Goal: Transaction & Acquisition: Book appointment/travel/reservation

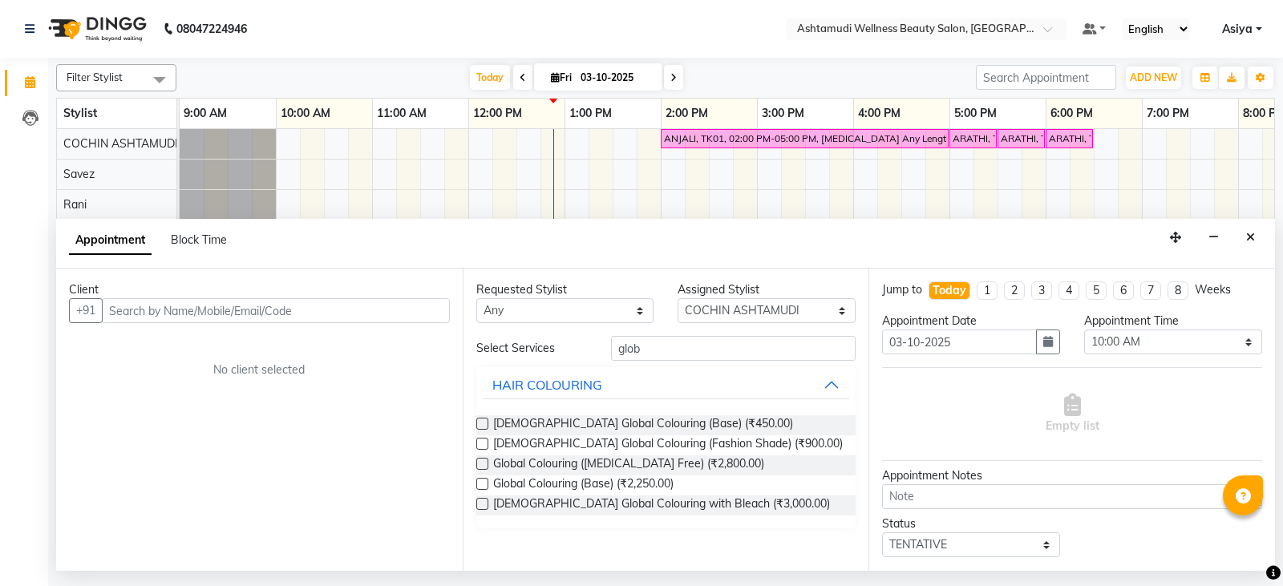
select select "27313"
select select "600"
select select "tentative"
drag, startPoint x: 0, startPoint y: 0, endPoint x: 969, endPoint y: 16, distance: 969.6
click at [969, 16] on nav "08047224946 Select Location × Ashtamudi Wellness Beauty Salon, Cochin Default P…" at bounding box center [641, 29] width 1283 height 58
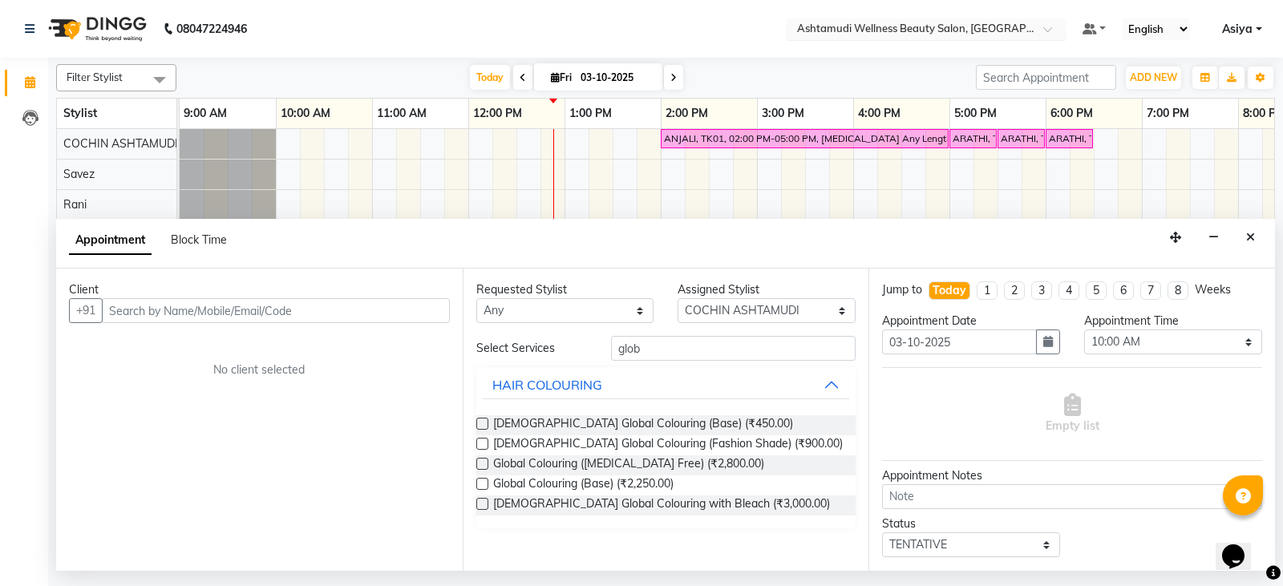
click at [976, 37] on input "text" at bounding box center [910, 30] width 233 height 16
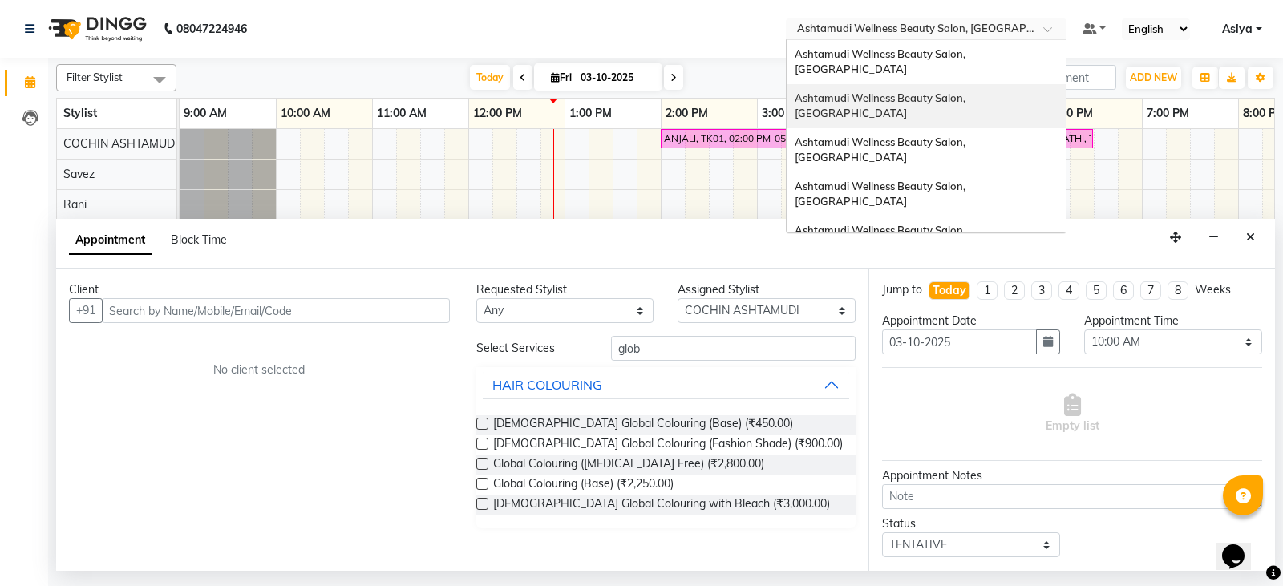
click at [1014, 84] on div "Ashtamudi Wellness Beauty Salon, [GEOGRAPHIC_DATA]" at bounding box center [926, 106] width 279 height 44
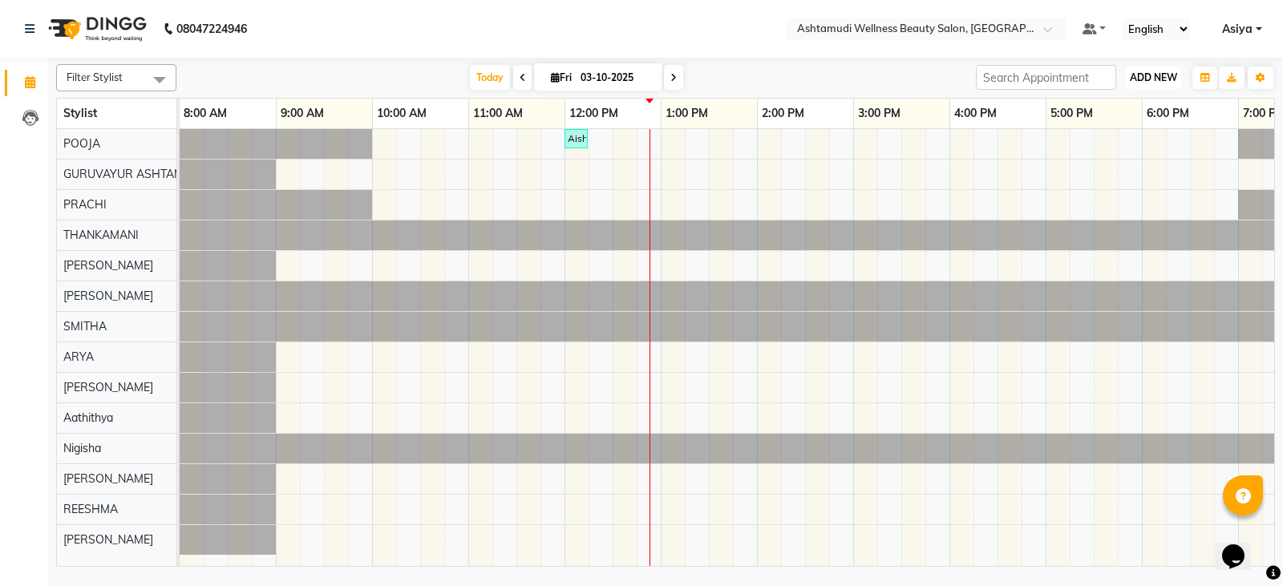
click at [1139, 81] on span "ADD NEW" at bounding box center [1153, 77] width 47 height 12
click at [1111, 111] on button "Add Appointment" at bounding box center [1117, 108] width 127 height 21
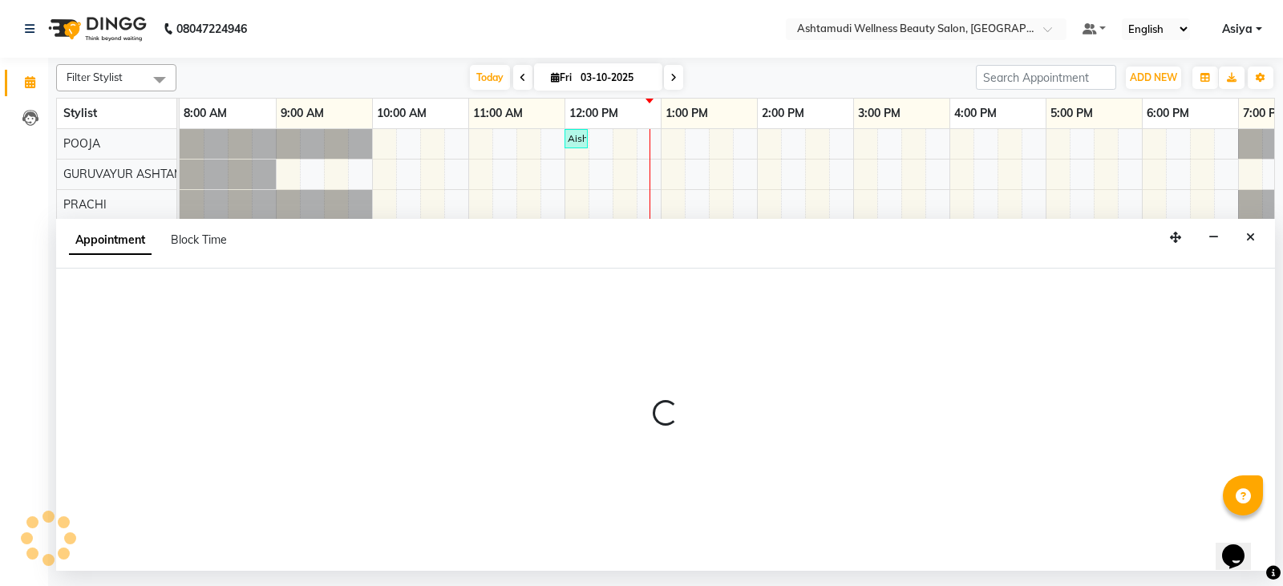
select select "tentative"
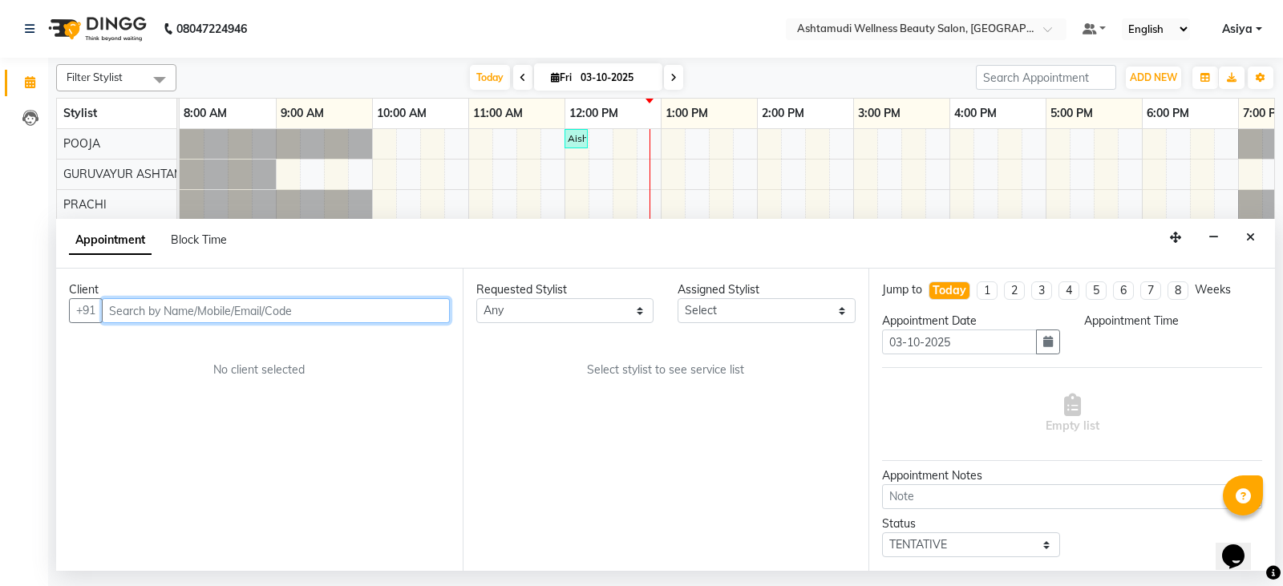
select select "540"
click at [168, 309] on input "text" at bounding box center [276, 310] width 348 height 25
paste input "9946070719"
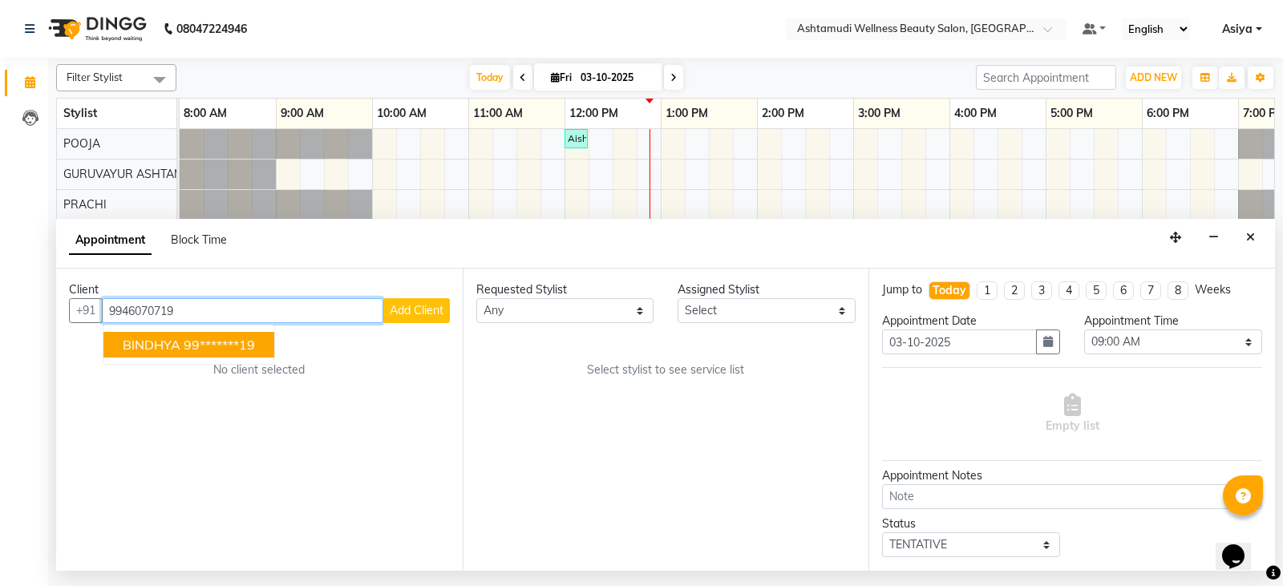
type input "9946070719"
click at [407, 301] on button "Add Client" at bounding box center [416, 310] width 67 height 25
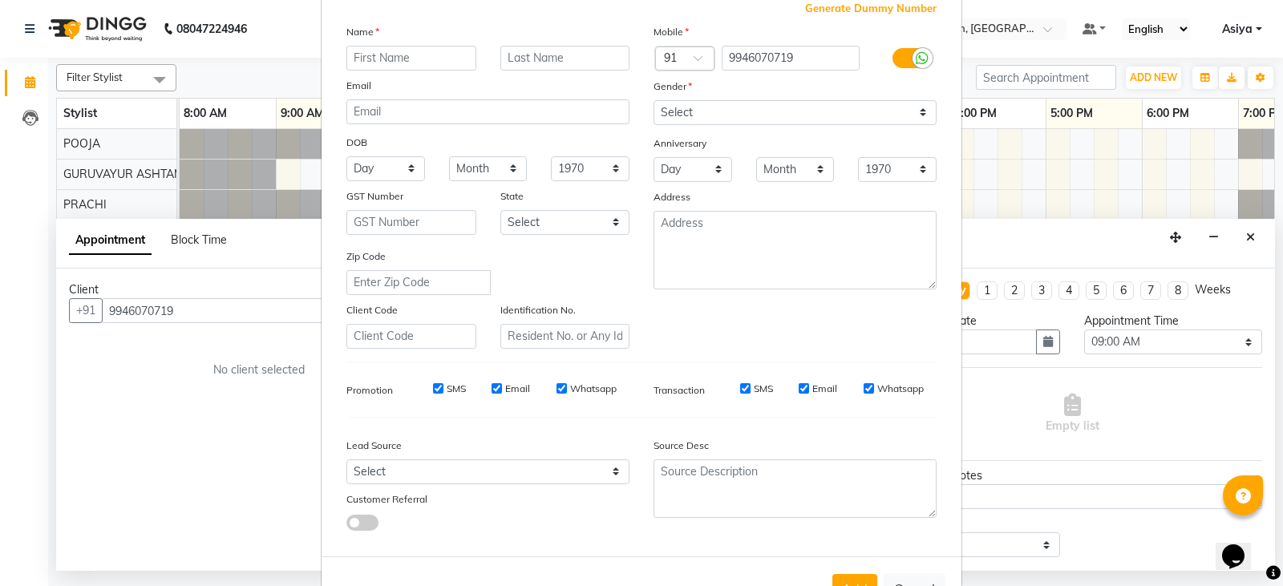
scroll to position [154, 0]
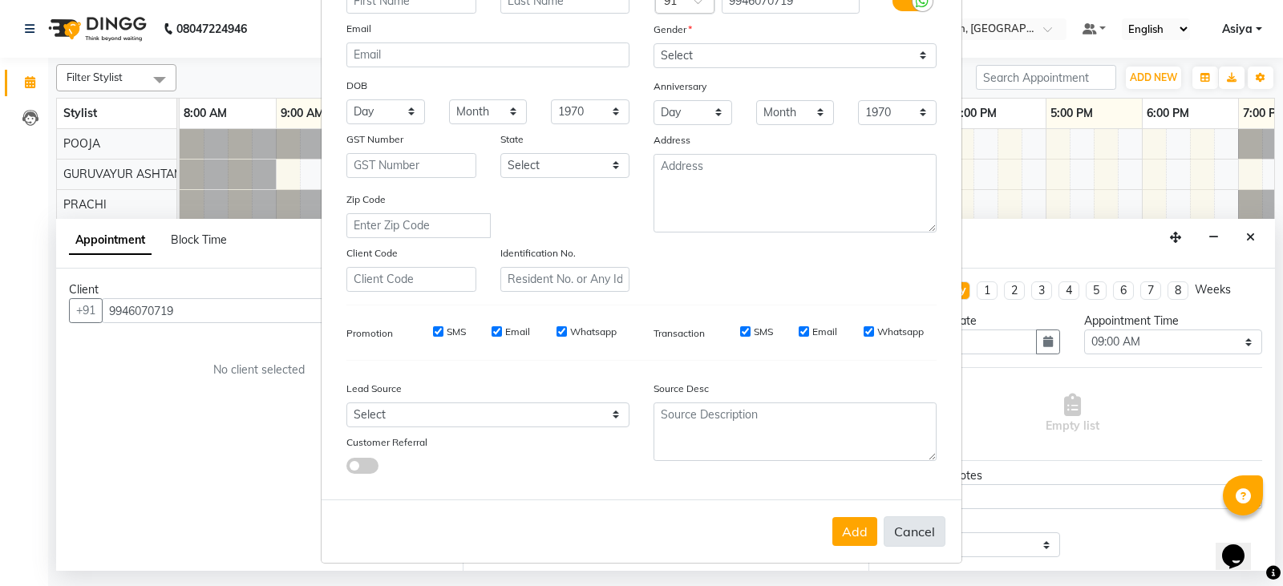
click at [888, 531] on button "Cancel" at bounding box center [915, 531] width 62 height 30
select select
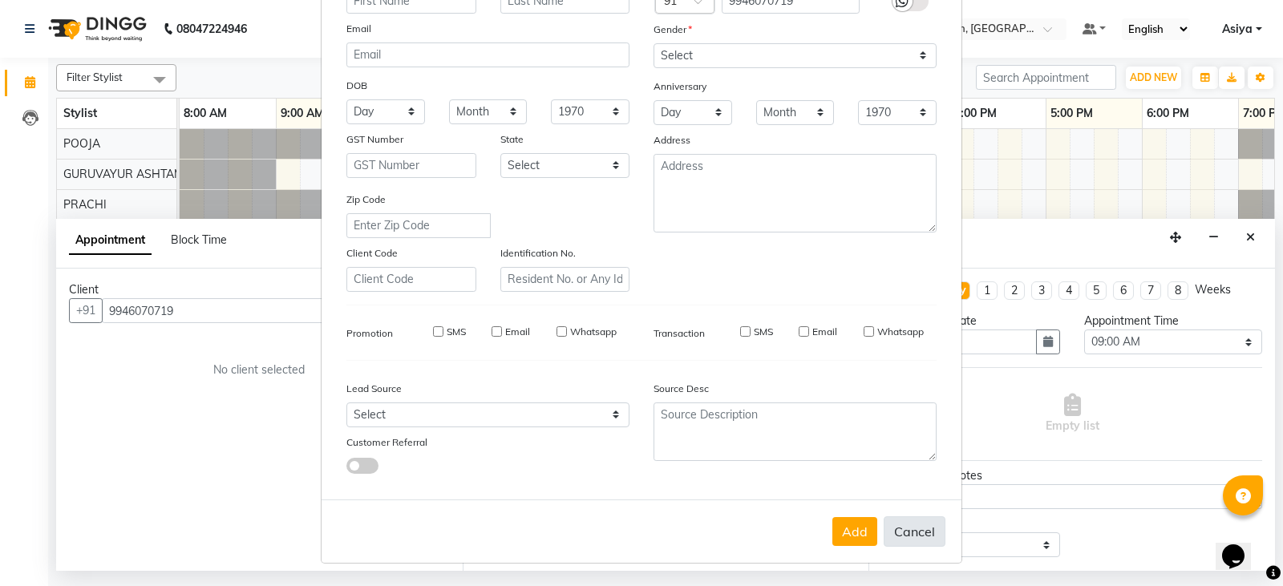
select select
checkbox input "false"
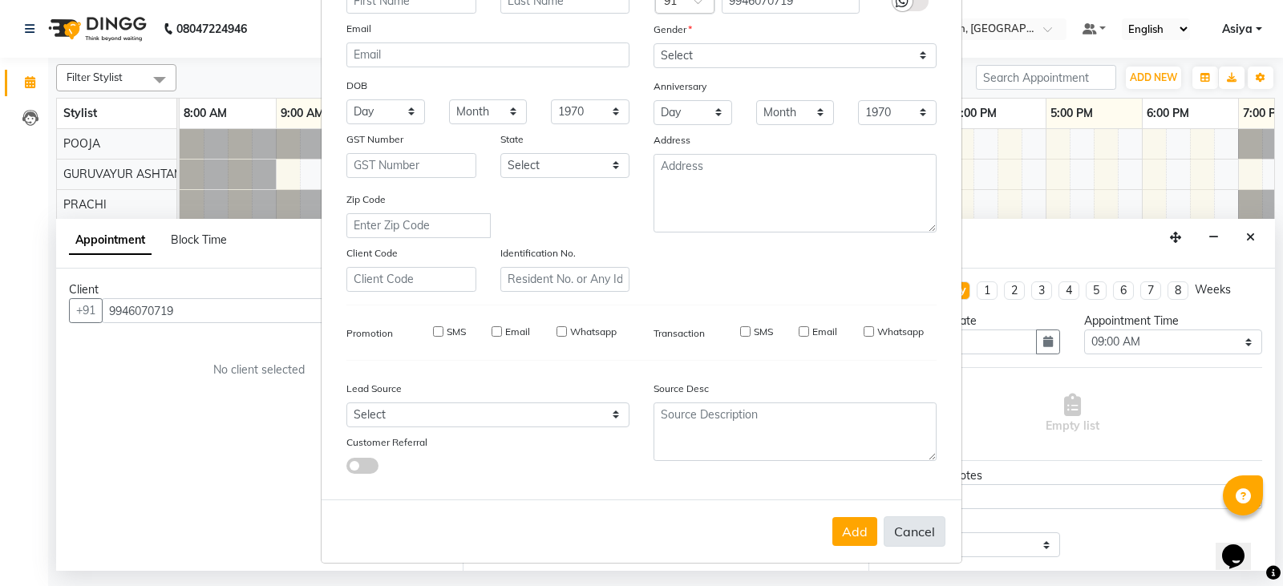
checkbox input "false"
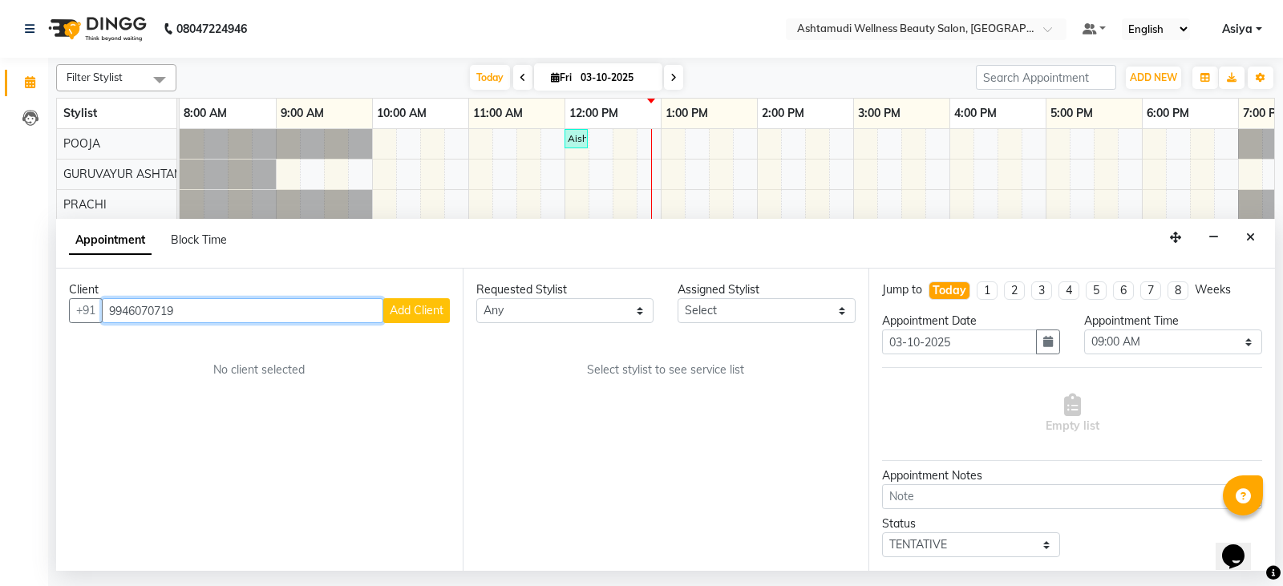
click at [244, 306] on input "9946070719" at bounding box center [242, 310] width 281 height 25
click at [238, 342] on ngb-highlight "99*******19" at bounding box center [219, 345] width 71 height 16
type input "99*******19"
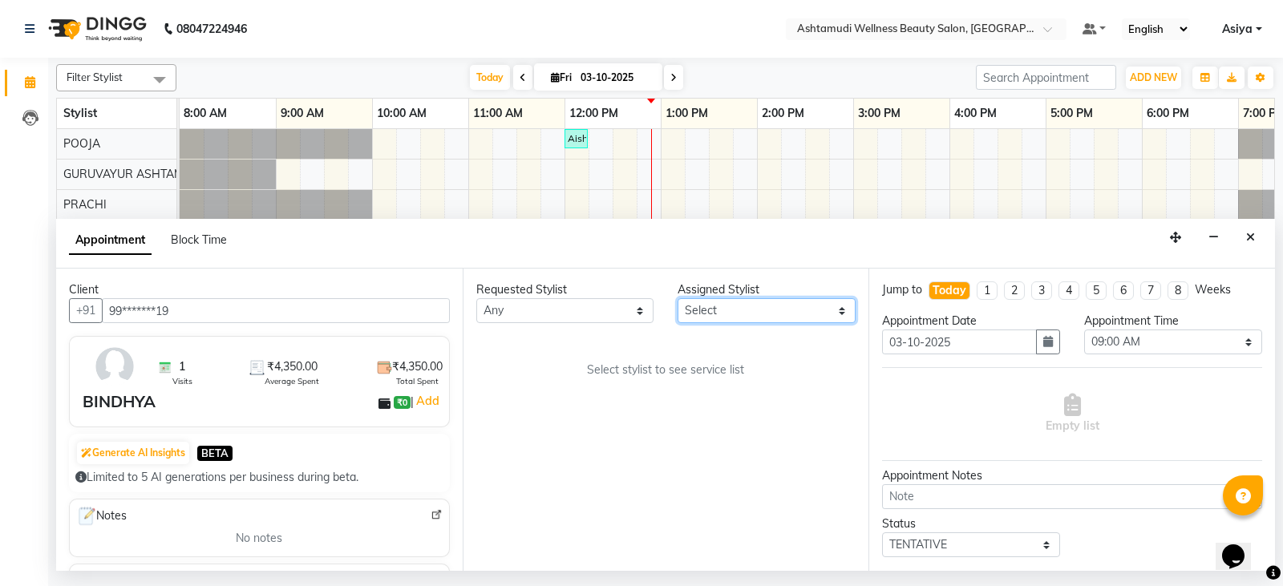
click at [726, 322] on select "Select Aathithya [PERSON_NAME] [PERSON_NAME] ARYA GURUVAYUR [PERSON_NAME] [PERS…" at bounding box center [767, 310] width 178 height 25
click at [678, 298] on select "Select Aathithya [PERSON_NAME] [PERSON_NAME] ARYA GURUVAYUR [PERSON_NAME] [PERS…" at bounding box center [767, 310] width 178 height 25
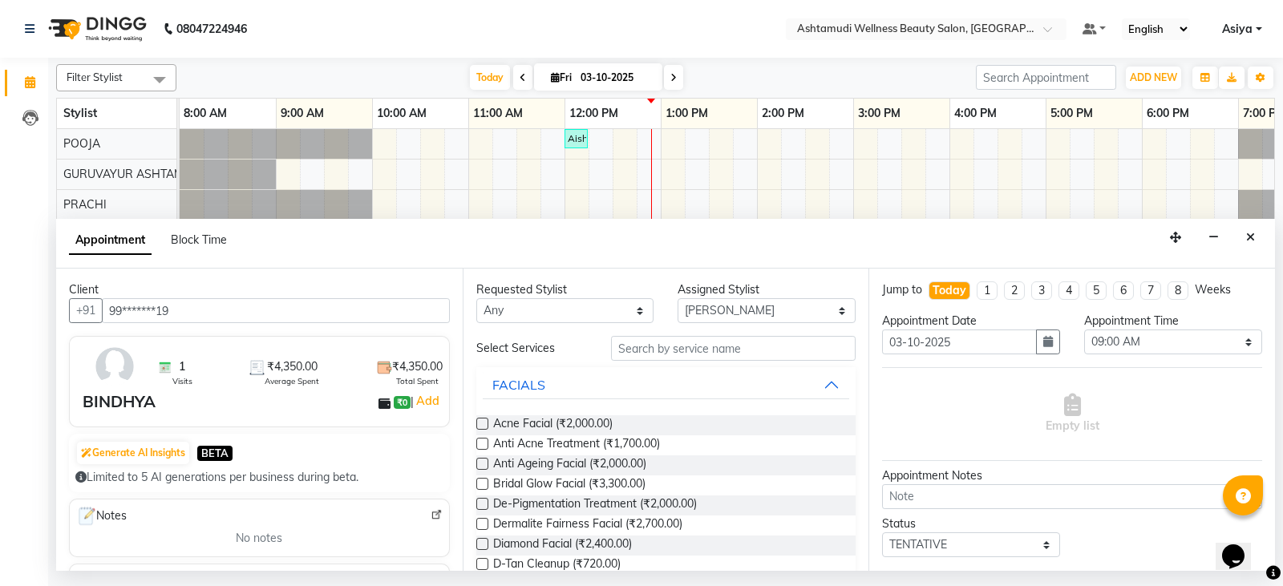
click at [739, 295] on div "Assigned Stylist" at bounding box center [767, 289] width 178 height 17
click at [738, 310] on select "Select Aathithya [PERSON_NAME] [PERSON_NAME] ARYA GURUVAYUR [PERSON_NAME] [PERS…" at bounding box center [767, 310] width 178 height 25
select select "27526"
click at [678, 298] on select "Select Aathithya [PERSON_NAME] [PERSON_NAME] ARYA GURUVAYUR [PERSON_NAME] [PERS…" at bounding box center [767, 310] width 178 height 25
click at [689, 350] on input "text" at bounding box center [733, 348] width 245 height 25
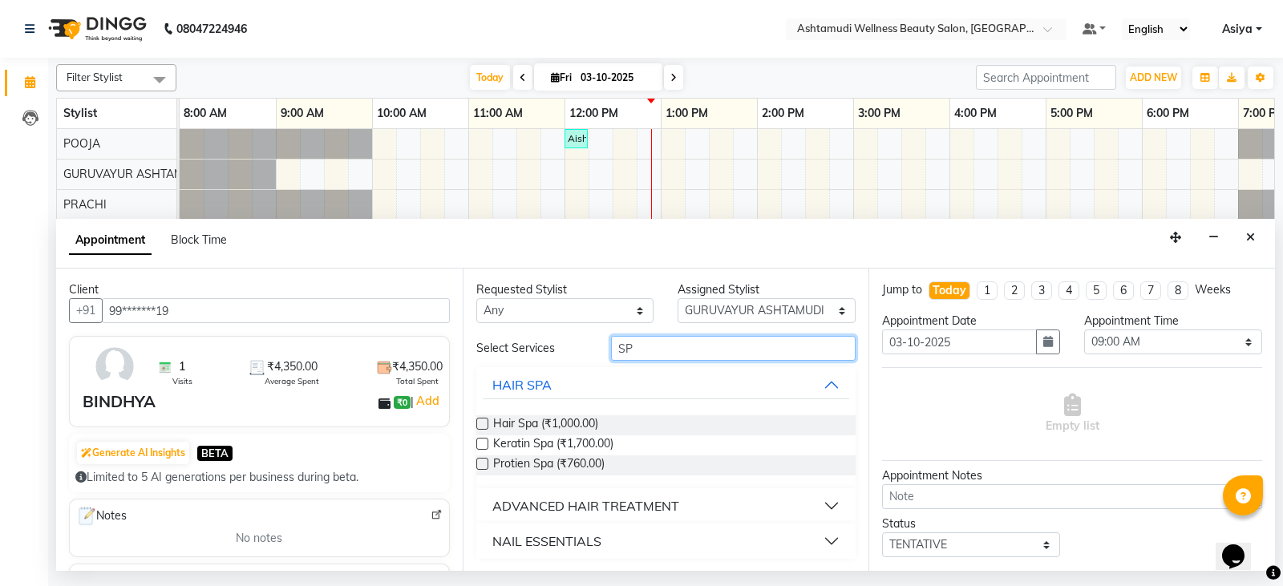
type input "S"
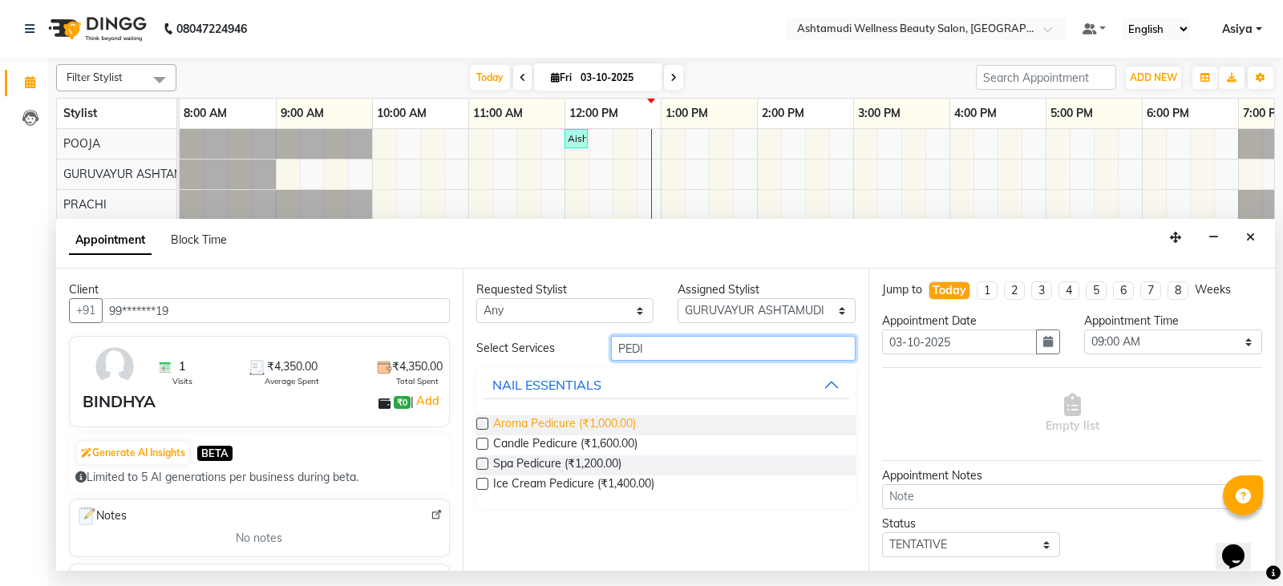
type input "PEDI"
click at [551, 424] on span "Aroma Pedicure (₹1,000.00)" at bounding box center [564, 425] width 143 height 20
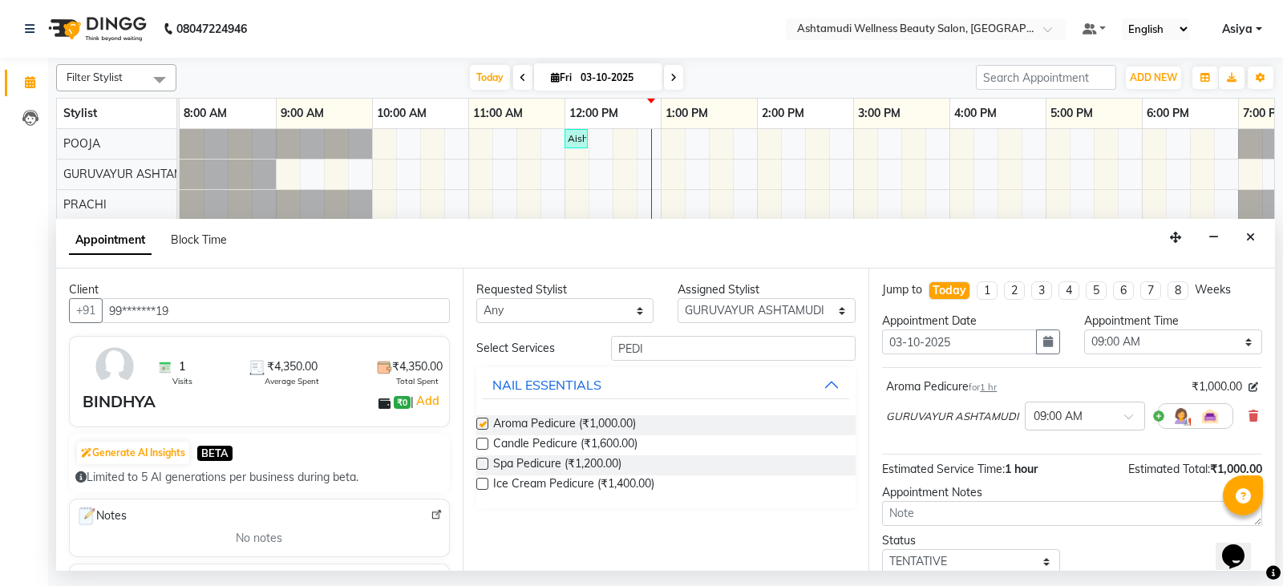
checkbox input "false"
drag, startPoint x: 662, startPoint y: 332, endPoint x: 621, endPoint y: 342, distance: 42.8
click at [621, 342] on div "Requested Stylist Any Aathithya [PERSON_NAME] [PERSON_NAME] ARYA GURUVAYUR ASHT…" at bounding box center [666, 420] width 407 height 302
drag, startPoint x: 646, startPoint y: 350, endPoint x: 563, endPoint y: 375, distance: 87.0
click at [563, 375] on div "Select Services PEDI NAIL ESSENTIALS Aroma Pedicure (₹1,000.00) Candle Pedicure…" at bounding box center [666, 422] width 380 height 172
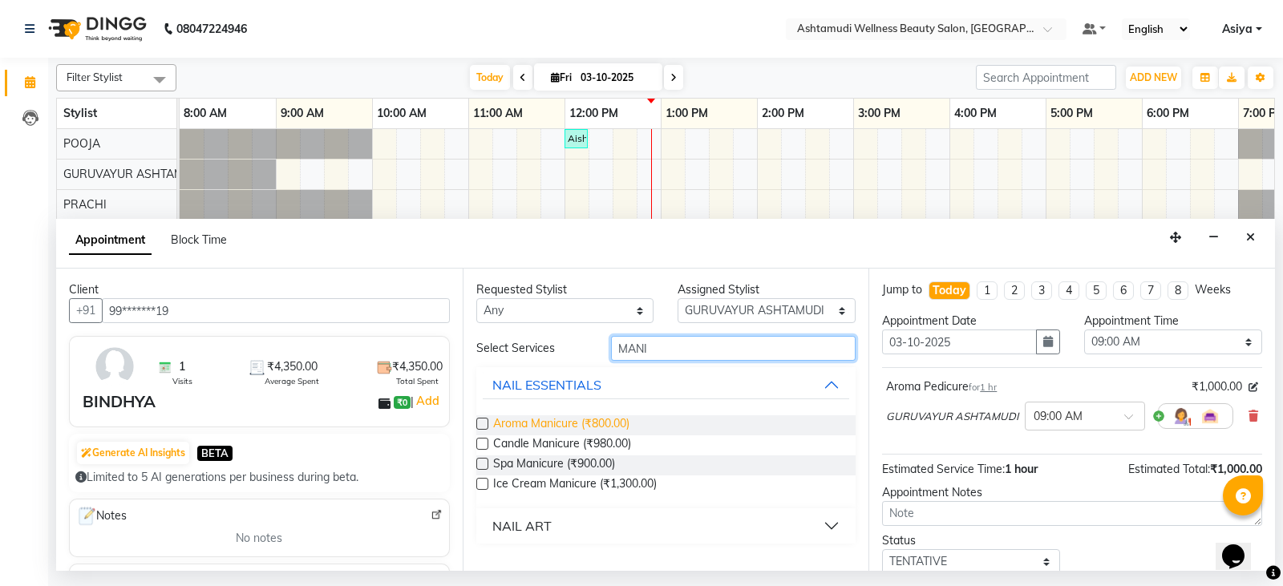
type input "MANI"
click at [546, 415] on span "Aroma Manicure (₹800.00)" at bounding box center [561, 425] width 136 height 20
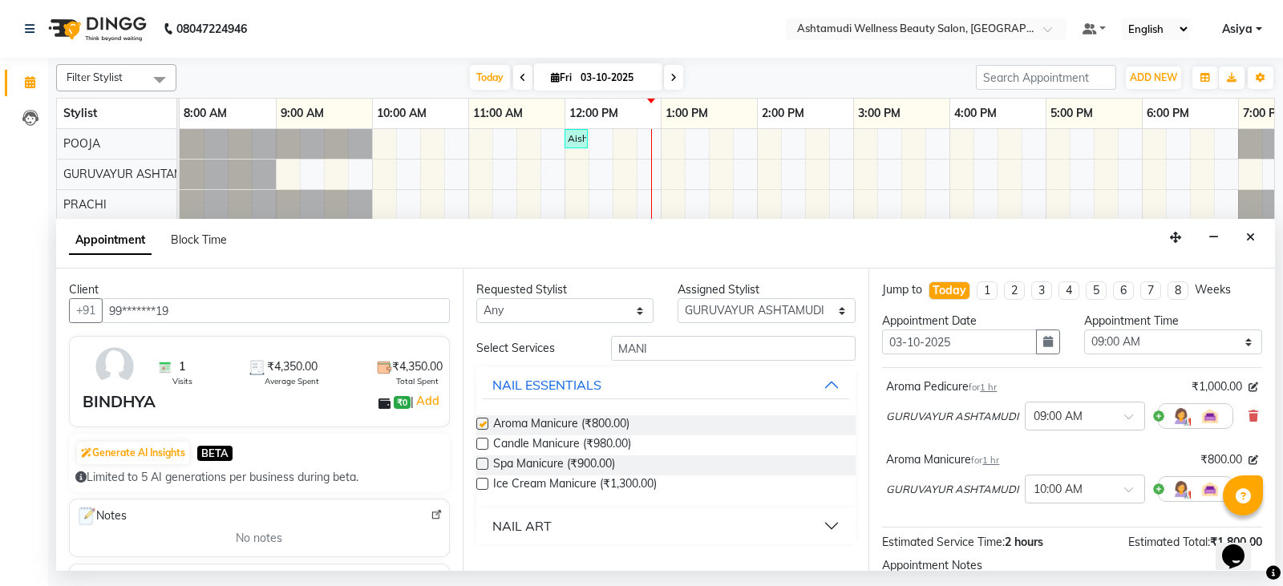
checkbox input "false"
click at [1126, 334] on select "Select 09:00 AM 09:15 AM 09:30 AM 09:45 AM 10:00 AM 10:15 AM 10:30 AM 10:45 AM …" at bounding box center [1173, 342] width 178 height 25
select select "885"
click at [1084, 330] on select "Select 09:00 AM 09:15 AM 09:30 AM 09:45 AM 10:00 AM 10:15 AM 10:30 AM 10:45 AM …" at bounding box center [1173, 342] width 178 height 25
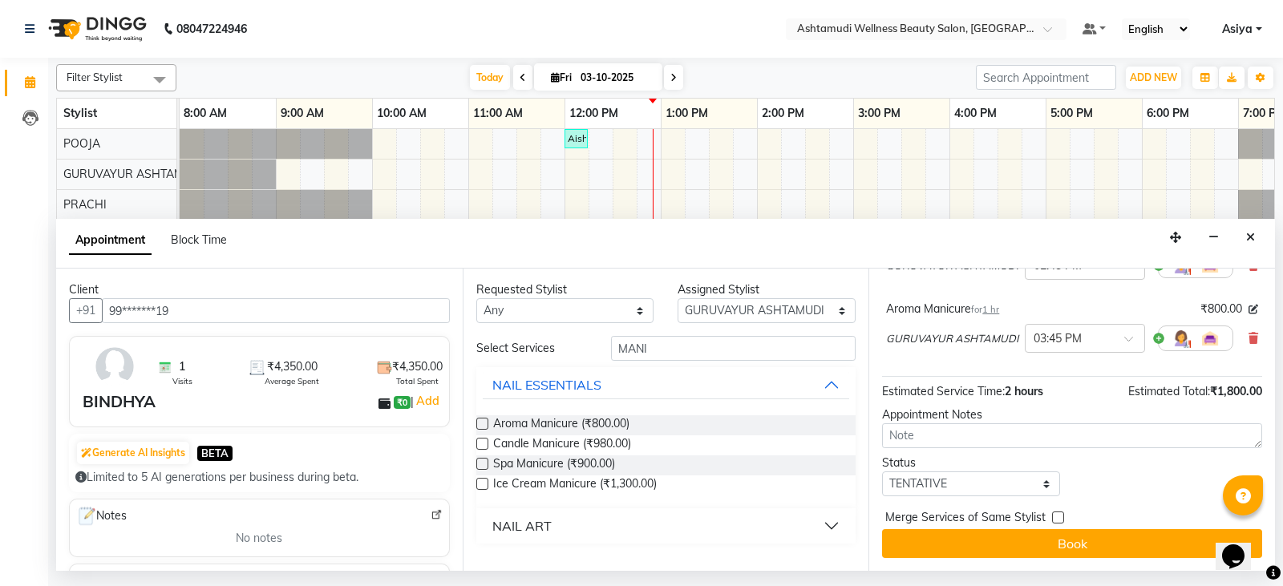
click at [960, 497] on div "Jump to [DATE] 1 2 3 4 5 6 7 8 Weeks Appointment Date [DATE] Appointment Time S…" at bounding box center [1071, 420] width 407 height 302
click at [965, 479] on select "Select TENTATIVE CONFIRM CHECK-IN UPCOMING" at bounding box center [971, 483] width 178 height 25
select select "confirm booking"
click at [882, 471] on select "Select TENTATIVE CONFIRM CHECK-IN UPCOMING" at bounding box center [971, 483] width 178 height 25
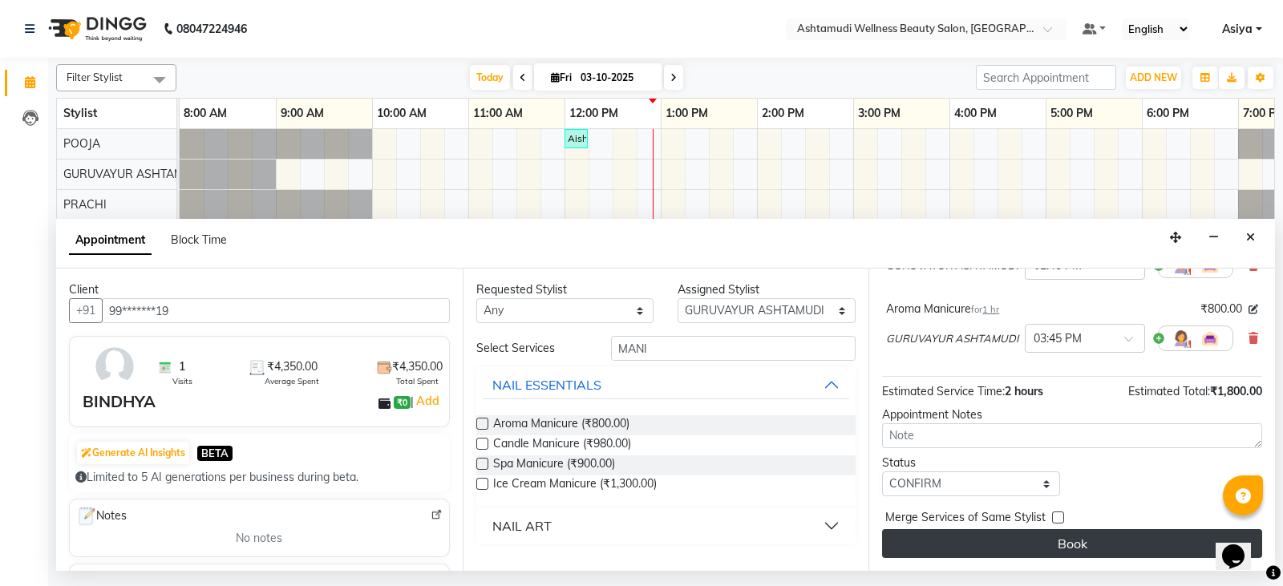
click at [958, 544] on button "Book" at bounding box center [1072, 543] width 380 height 29
